Goal: Information Seeking & Learning: Learn about a topic

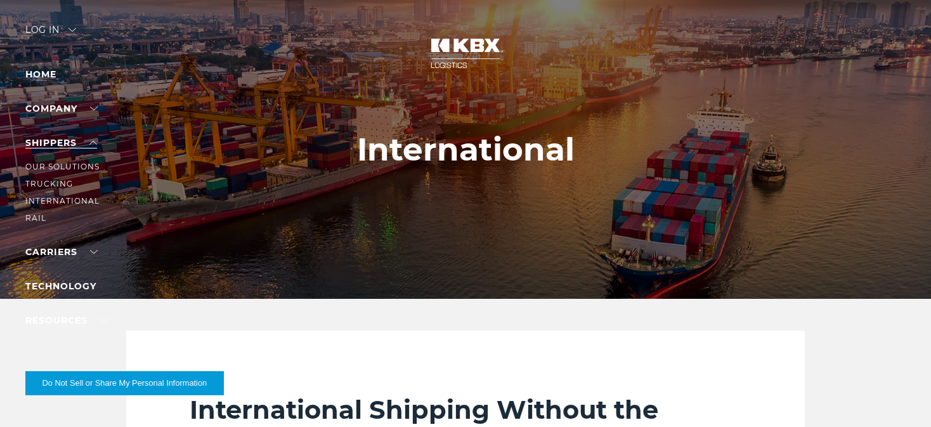
click at [62, 147] on link "SHIPPERS" at bounding box center [61, 142] width 72 height 11
click at [54, 166] on link "Our Solutions" at bounding box center [62, 167] width 74 height 10
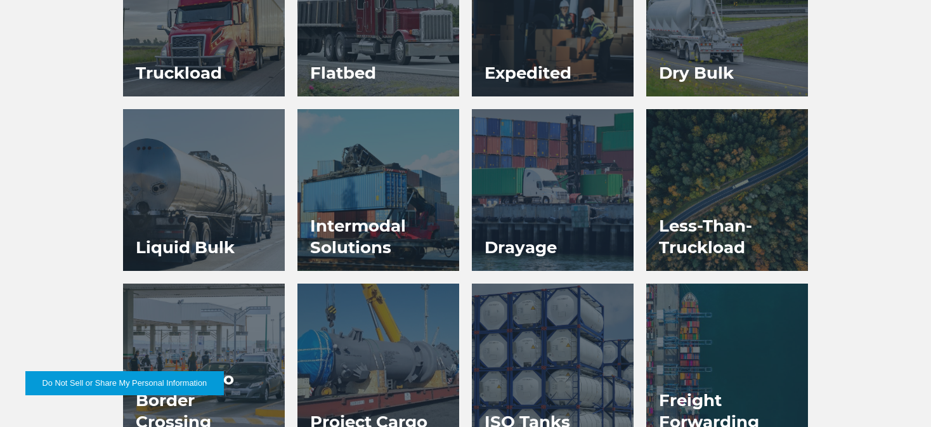
scroll to position [709, 0]
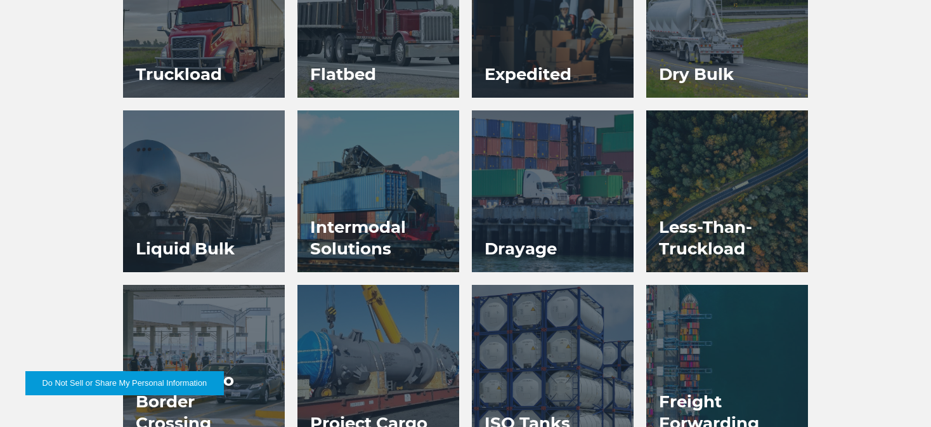
click at [383, 204] on h3 "Intermodal Solutions" at bounding box center [379, 238] width 162 height 69
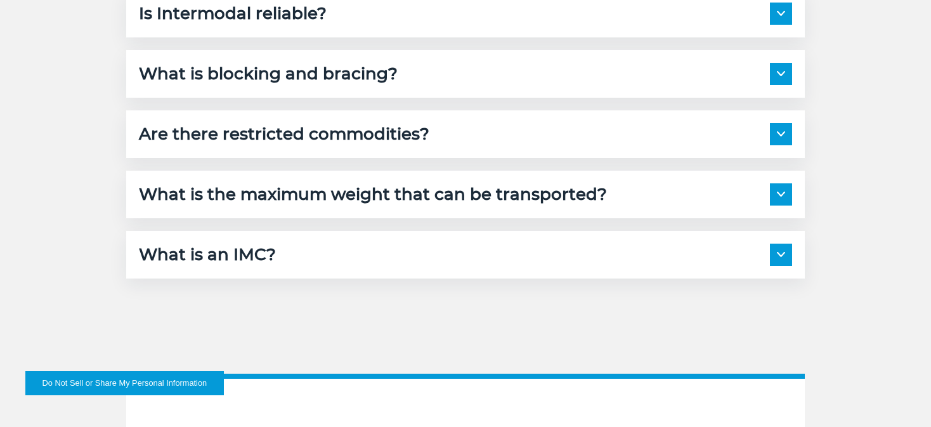
scroll to position [2763, 0]
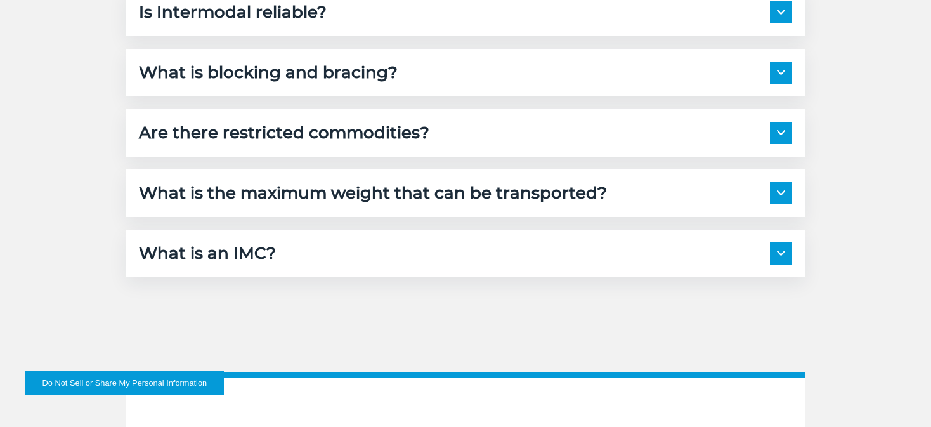
click at [428, 62] on div "What is blocking and bracing?" at bounding box center [465, 73] width 653 height 22
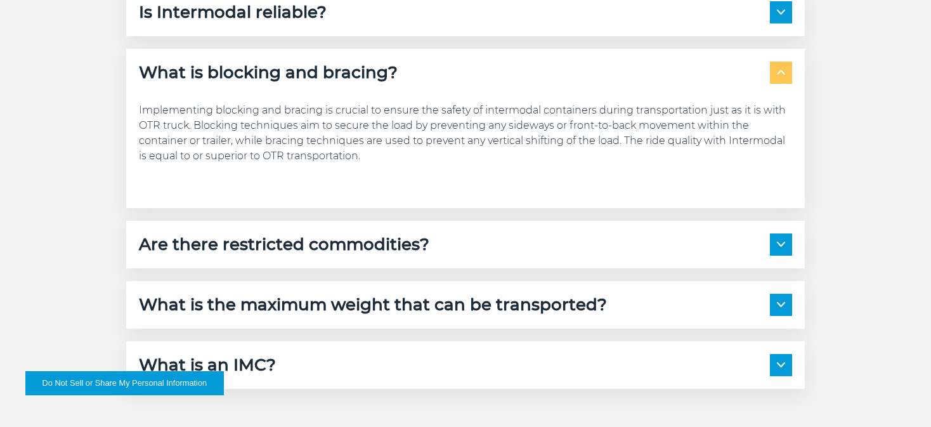
click at [428, 62] on div "What is blocking and bracing?" at bounding box center [465, 73] width 653 height 22
